Goal: Check status

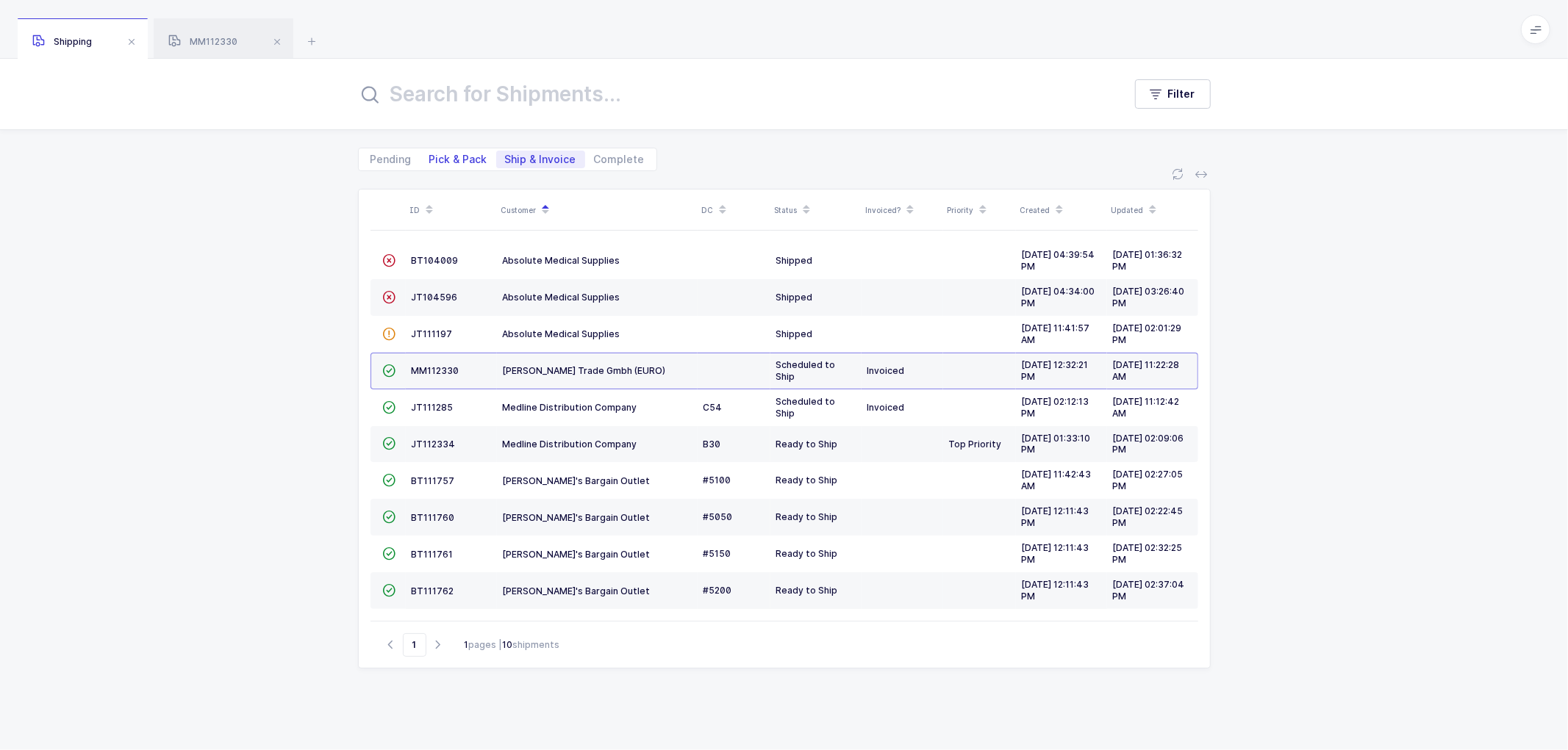
click at [459, 162] on span "Pick & Pack" at bounding box center [459, 159] width 58 height 10
click at [430, 160] on input "Pick & Pack" at bounding box center [424, 155] width 9 height 9
radio input "true"
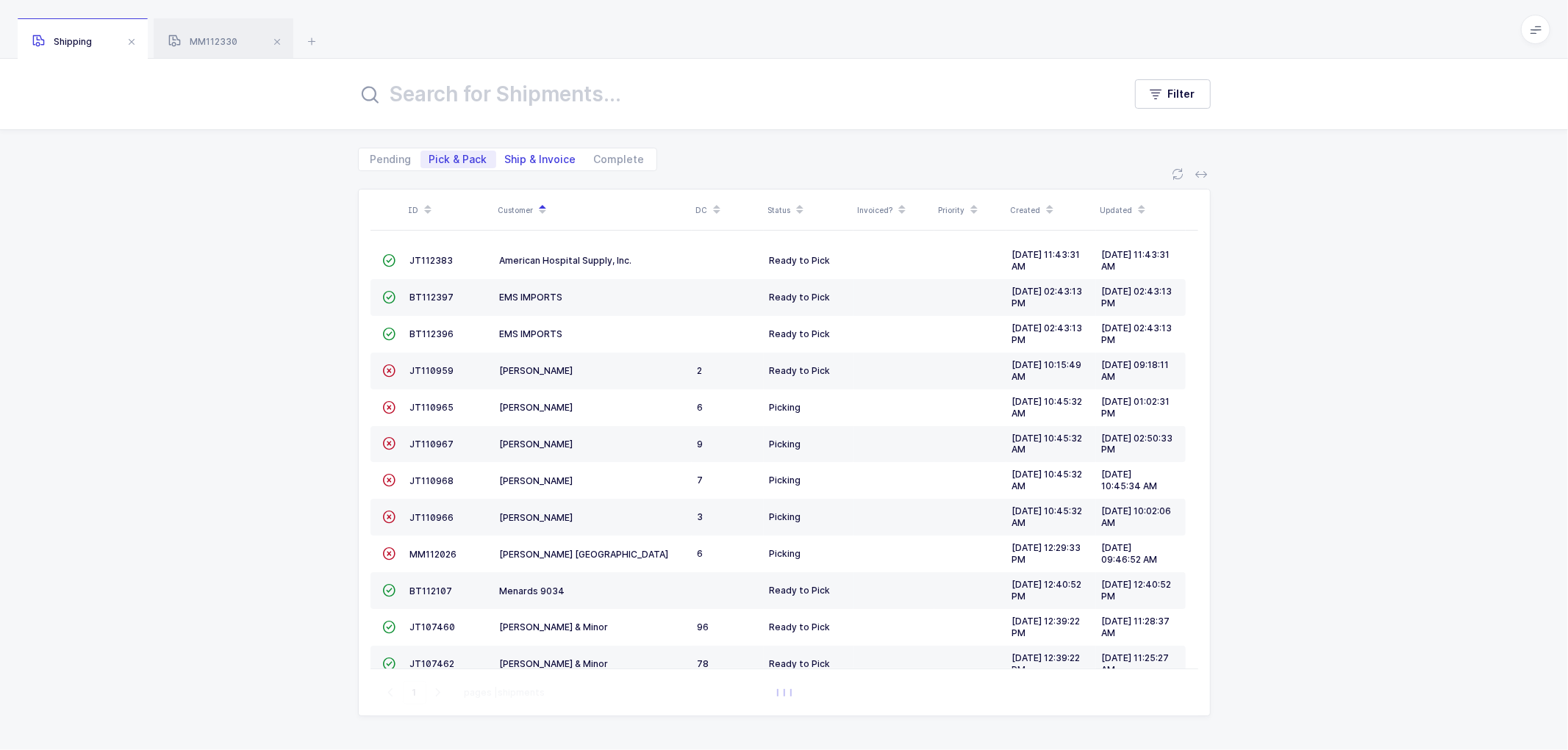
click at [536, 156] on span "Ship & Invoice" at bounding box center [540, 159] width 71 height 10
click at [506, 156] on input "Ship & Invoice" at bounding box center [500, 155] width 9 height 9
radio input "true"
radio input "false"
click at [524, 155] on span "Ship & Invoice" at bounding box center [540, 159] width 71 height 10
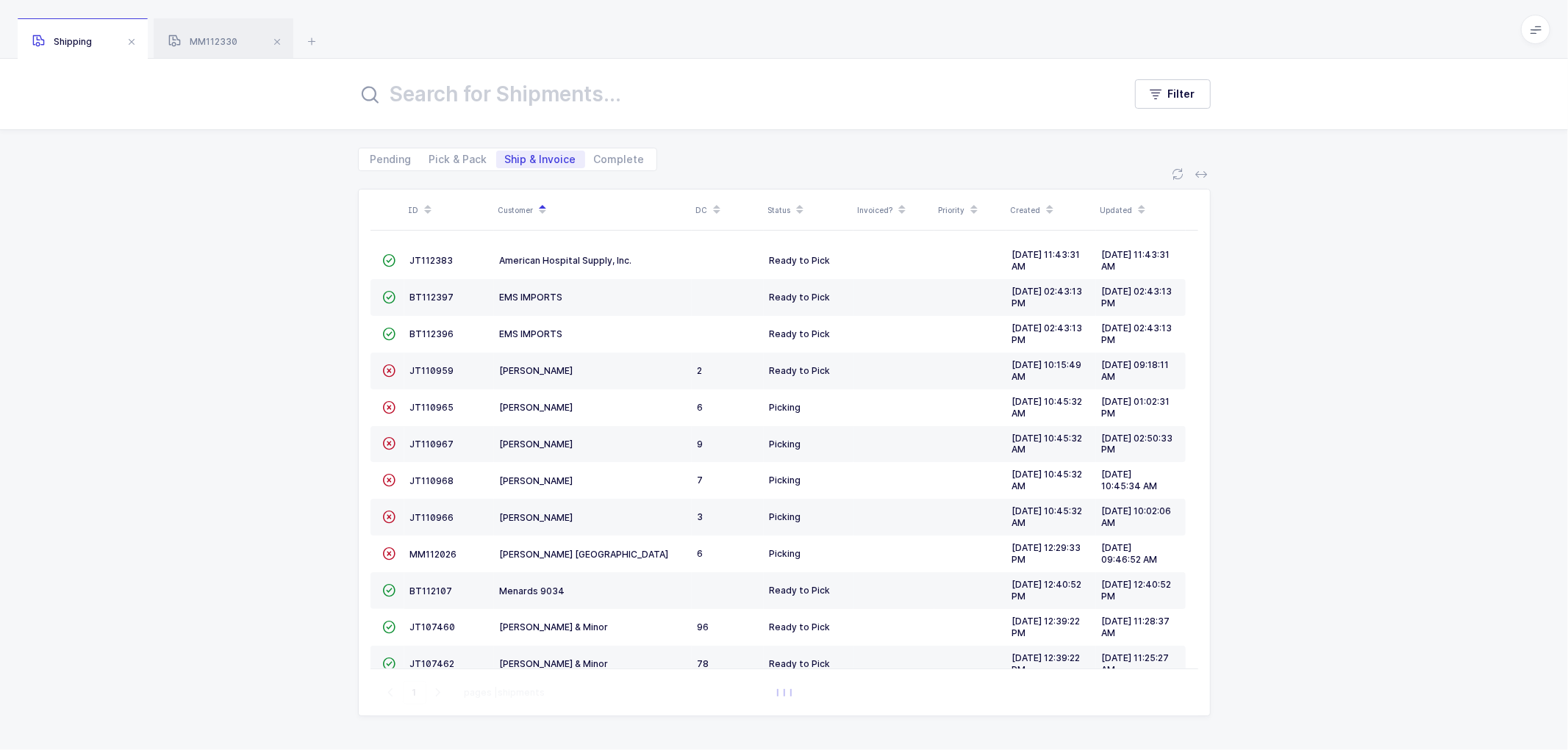
click at [506, 155] on input "Ship & Invoice" at bounding box center [500, 155] width 9 height 9
click at [518, 157] on span "Ship & Invoice" at bounding box center [540, 159] width 71 height 10
click at [506, 157] on input "Ship & Invoice" at bounding box center [500, 155] width 9 height 9
click at [389, 156] on span "Pending" at bounding box center [391, 159] width 41 height 10
click at [371, 156] on input "Pending" at bounding box center [366, 155] width 9 height 9
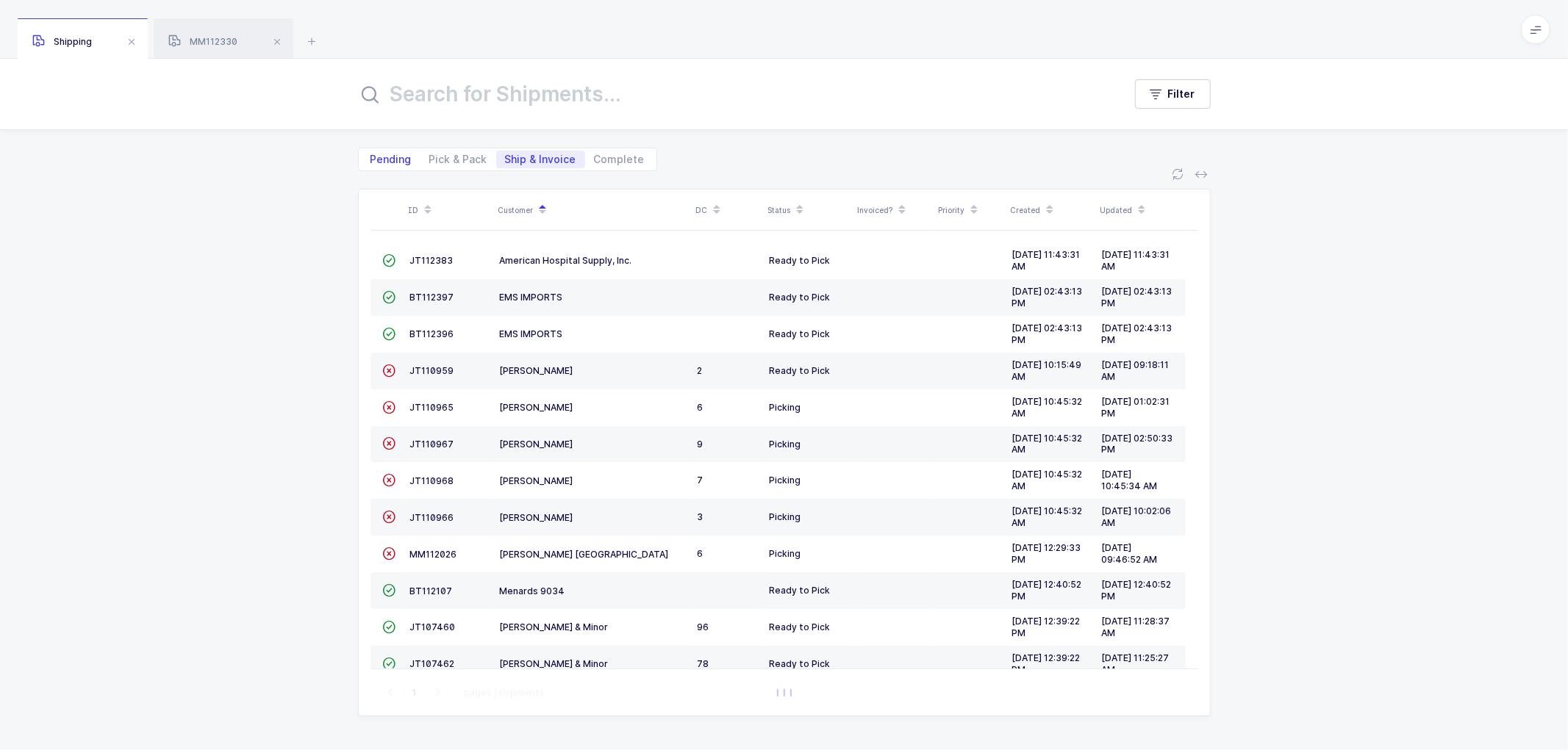
radio input "true"
click at [524, 151] on span "Ship & Invoice" at bounding box center [541, 159] width 89 height 18
click at [506, 151] on input "Ship & Invoice" at bounding box center [500, 155] width 9 height 9
radio input "true"
radio input "false"
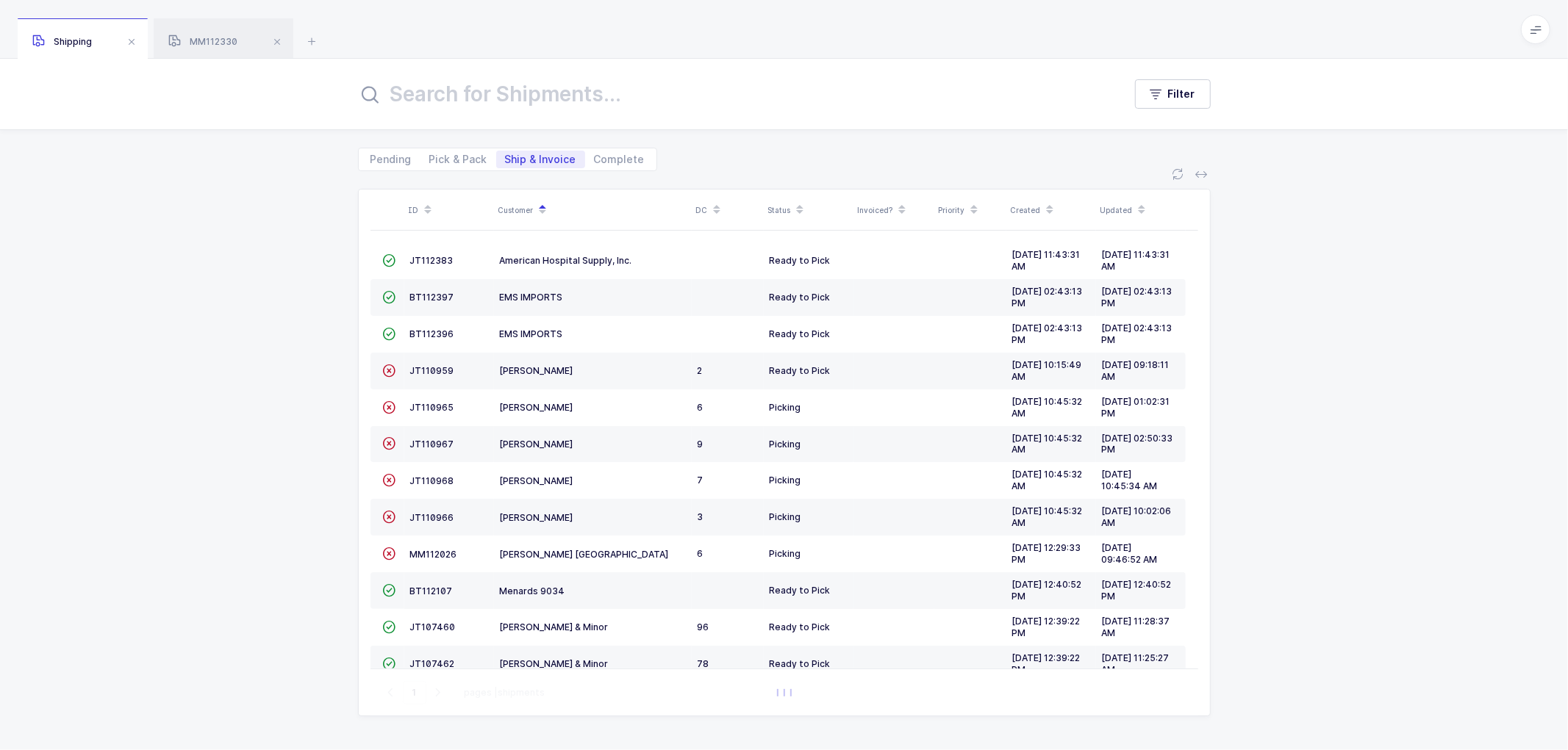
click at [527, 154] on span "Ship & Invoice" at bounding box center [540, 159] width 71 height 10
click at [506, 154] on input "Ship & Invoice" at bounding box center [500, 155] width 9 height 9
